Goal: Task Accomplishment & Management: Use online tool/utility

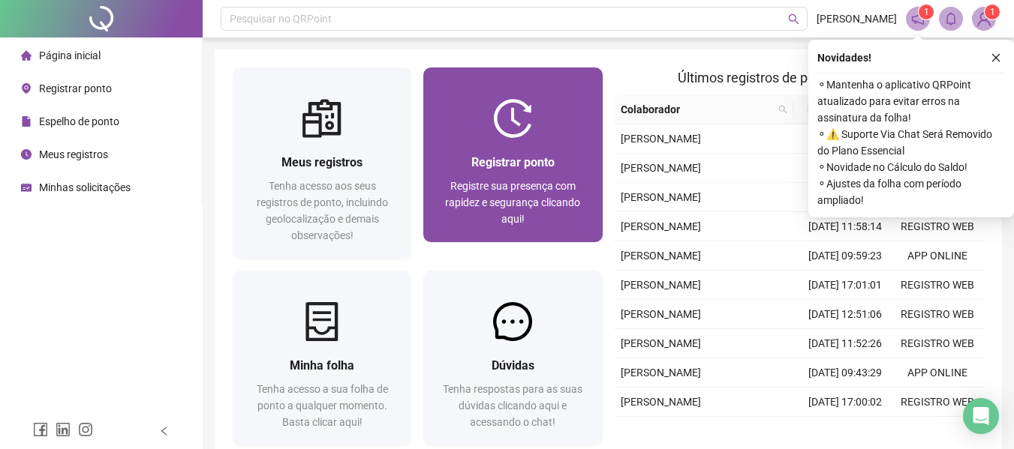
click at [536, 203] on span "Registre sua presença com rapidez e segurança clicando aqui!" at bounding box center [512, 202] width 135 height 45
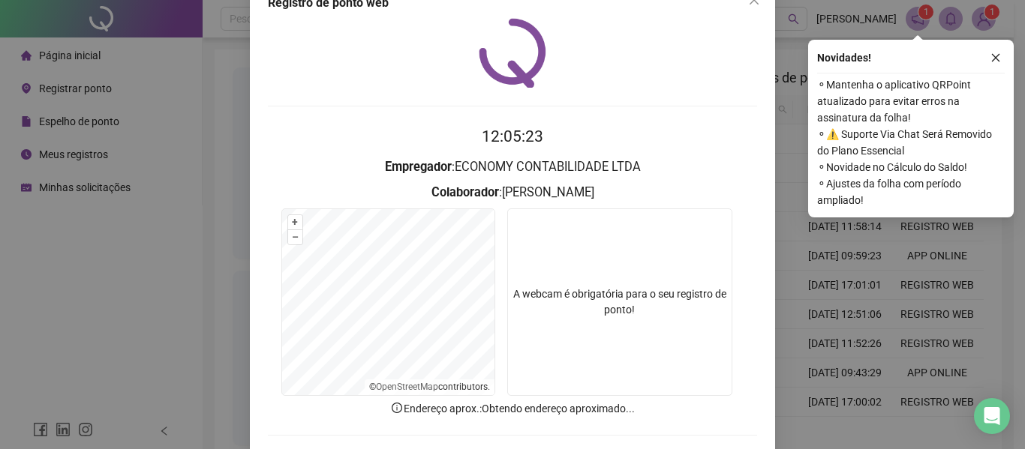
scroll to position [104, 0]
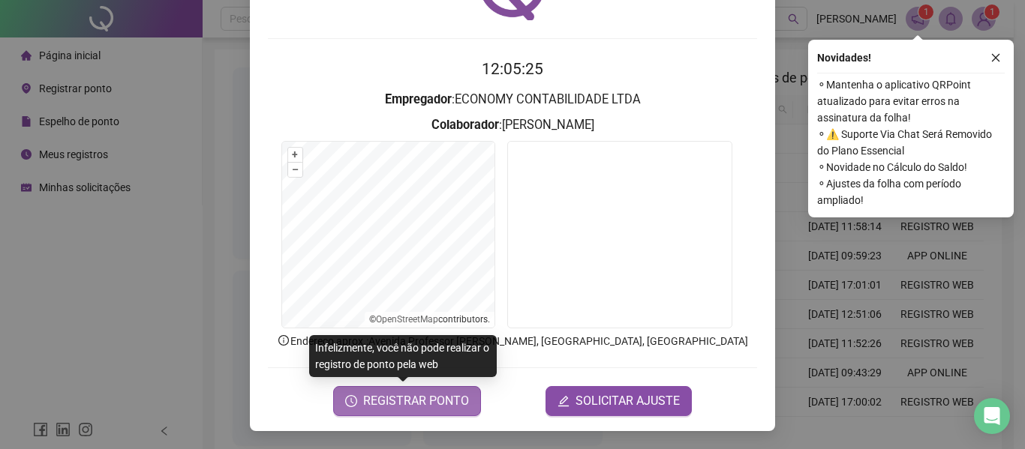
click at [454, 400] on span "REGISTRAR PONTO" at bounding box center [416, 401] width 106 height 18
